Goal: Task Accomplishment & Management: Complete application form

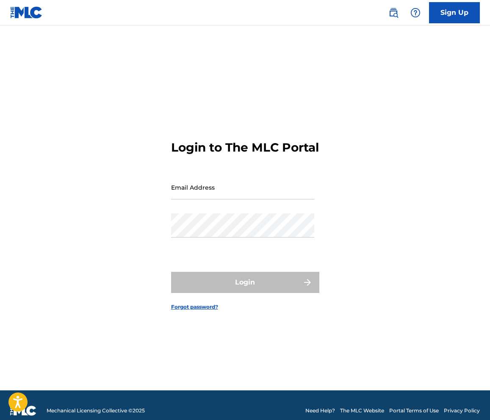
click at [257, 199] on input "Email Address" at bounding box center [242, 187] width 143 height 24
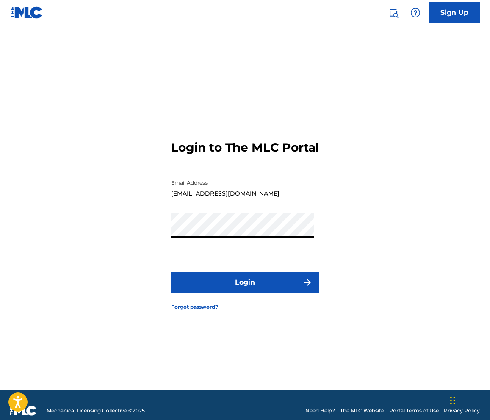
click at [171, 272] on button "Login" at bounding box center [245, 282] width 148 height 21
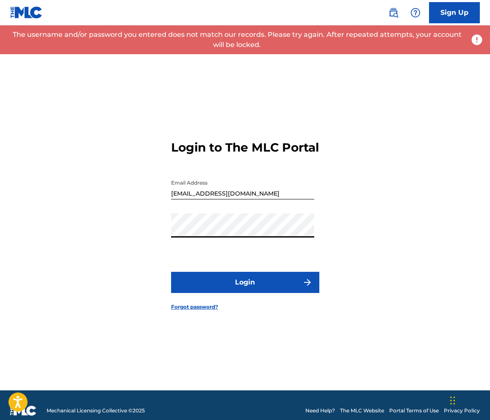
click at [245, 191] on input "[EMAIL_ADDRESS][DOMAIN_NAME]" at bounding box center [242, 187] width 143 height 24
click at [239, 199] on input "[EMAIL_ADDRESS][DOMAIN_NAME]" at bounding box center [242, 187] width 143 height 24
type input "[EMAIL_ADDRESS][DOMAIN_NAME]"
click at [171, 272] on button "Login" at bounding box center [245, 282] width 148 height 21
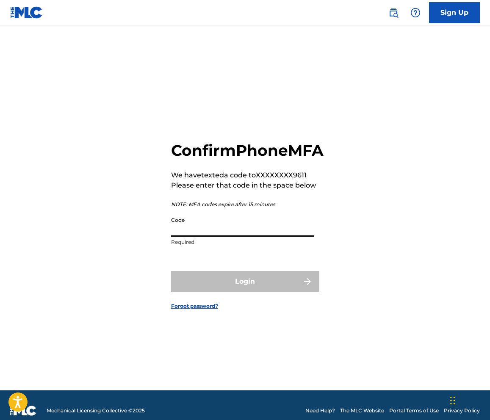
click at [218, 237] on input "Code" at bounding box center [242, 224] width 143 height 24
type input "8"
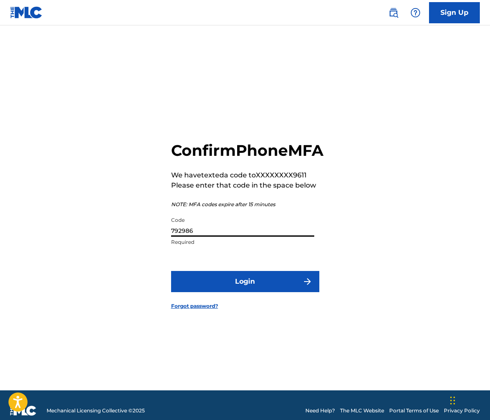
type input "792986"
click at [239, 278] on form "Confirm Phone MFA We have texted a code to XXXXXXXX9611 Please enter that code …" at bounding box center [245, 219] width 148 height 344
click at [239, 283] on button "Login" at bounding box center [245, 281] width 148 height 21
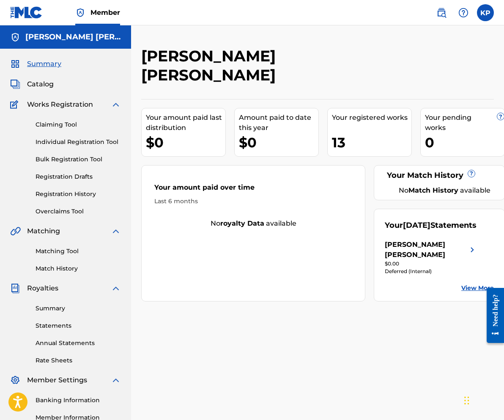
click at [44, 81] on span "Catalog" at bounding box center [40, 84] width 27 height 10
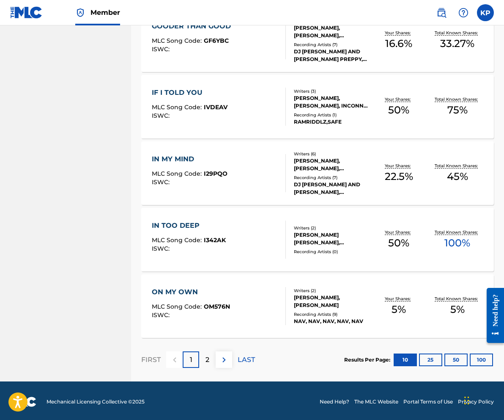
scroll to position [549, 0]
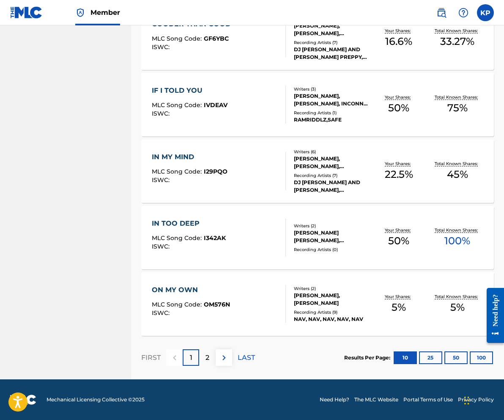
click at [430, 356] on button "25" at bounding box center [430, 357] width 23 height 13
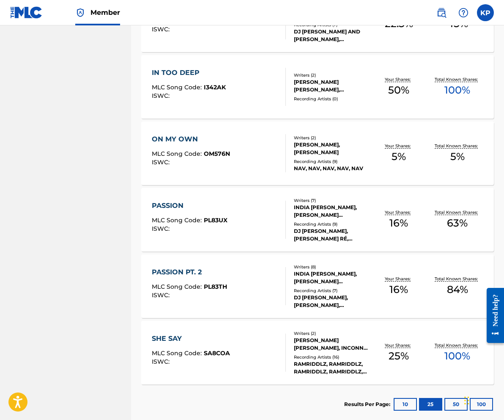
scroll to position [744, 0]
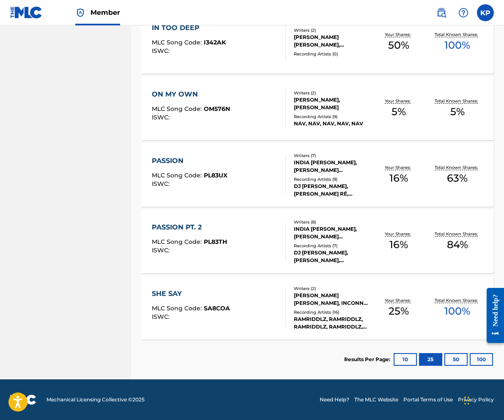
click at [458, 356] on button "50" at bounding box center [456, 359] width 23 height 13
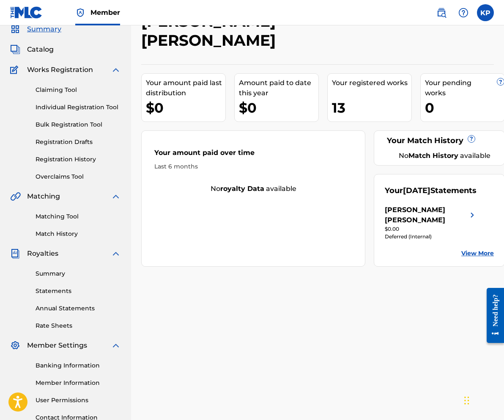
scroll to position [36, 0]
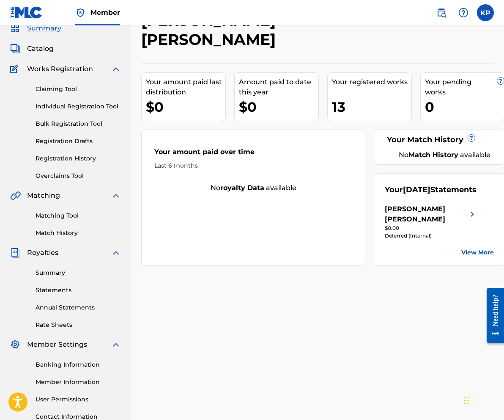
click at [66, 67] on span "Works Registration" at bounding box center [60, 69] width 66 height 10
click at [62, 90] on link "Claiming Tool" at bounding box center [78, 89] width 85 height 9
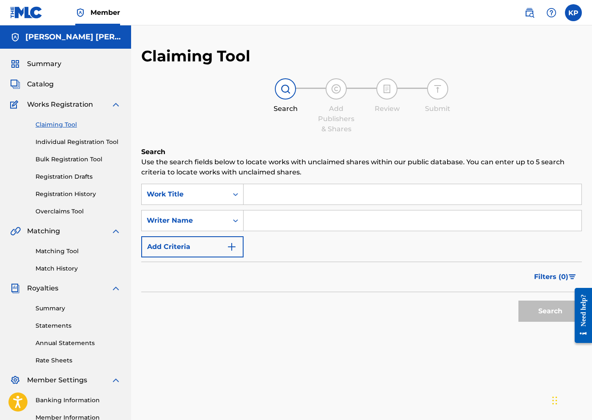
click at [81, 140] on link "Individual Registration Tool" at bounding box center [78, 142] width 85 height 9
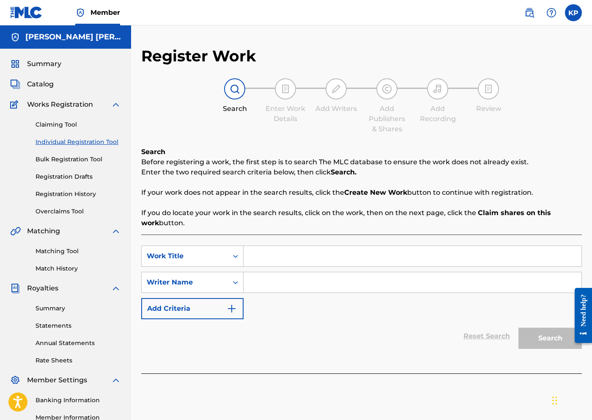
click at [81, 154] on div "Claiming Tool Individual Registration Tool Bulk Registration Tool Registration …" at bounding box center [65, 163] width 111 height 106
click at [81, 159] on link "Bulk Registration Tool" at bounding box center [78, 159] width 85 height 9
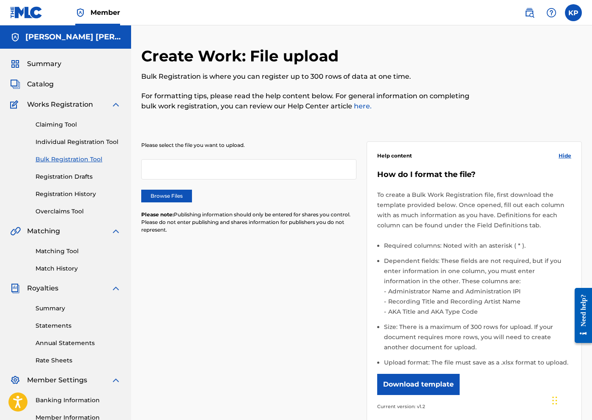
click at [81, 169] on div "Claiming Tool Individual Registration Tool Bulk Registration Tool Registration …" at bounding box center [65, 163] width 111 height 106
click at [81, 178] on link "Registration Drafts" at bounding box center [78, 176] width 85 height 9
